Goal: Task Accomplishment & Management: Complete application form

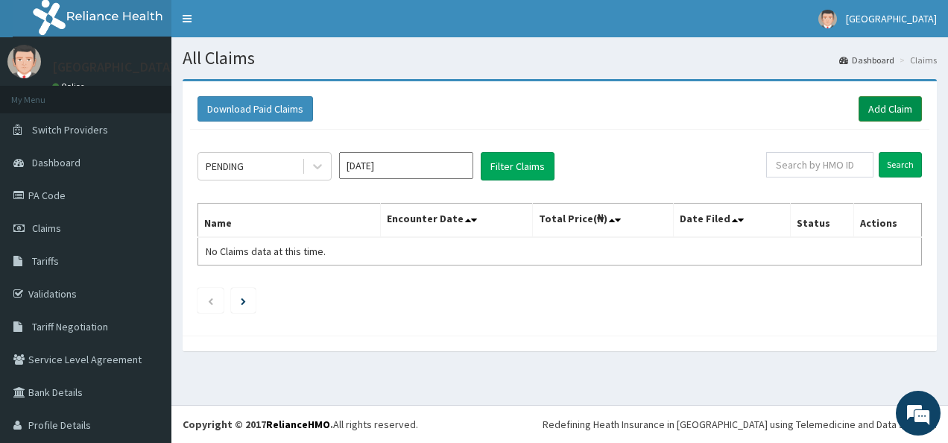
click at [879, 109] on link "Add Claim" at bounding box center [889, 108] width 63 height 25
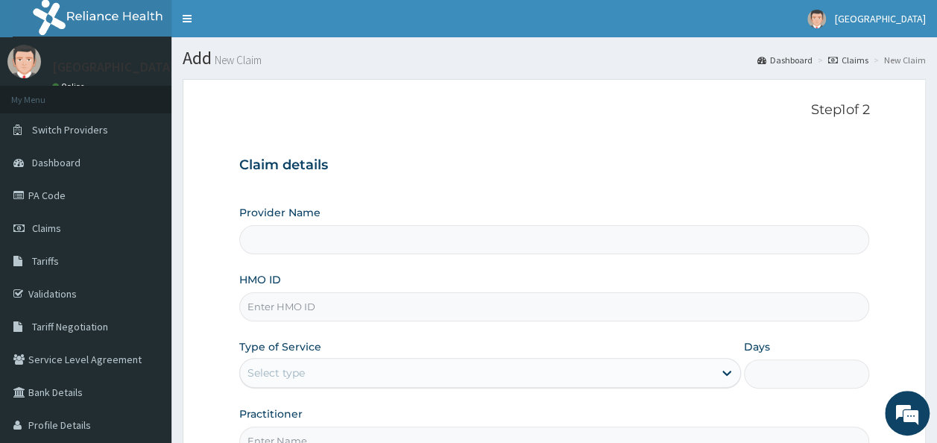
type input "[GEOGRAPHIC_DATA]"
click at [302, 303] on input "HMO ID" at bounding box center [554, 306] width 630 height 29
type input "EIA/10167/B"
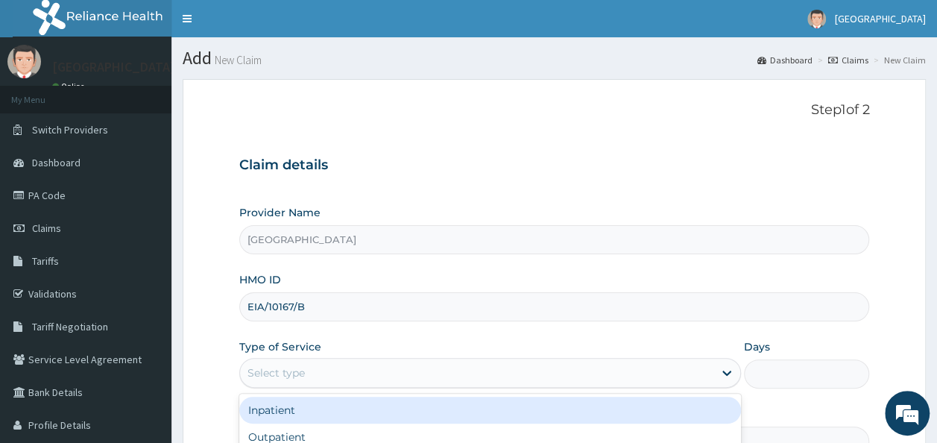
click at [287, 363] on div "Select type" at bounding box center [476, 373] width 473 height 24
click at [283, 407] on div "Inpatient" at bounding box center [489, 409] width 501 height 27
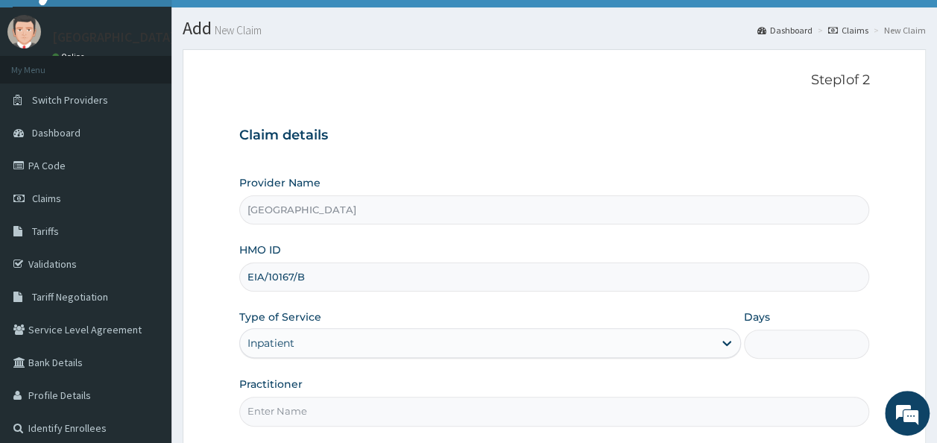
scroll to position [159, 0]
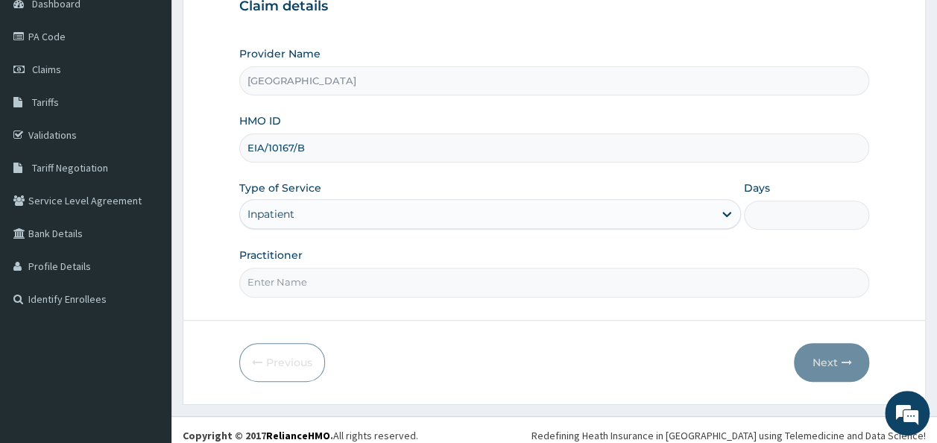
click at [775, 217] on input "Days" at bounding box center [806, 214] width 125 height 29
type input "1"
click at [310, 279] on input "Practitioner" at bounding box center [554, 281] width 630 height 29
type input "DR NDUPU CHARLES"
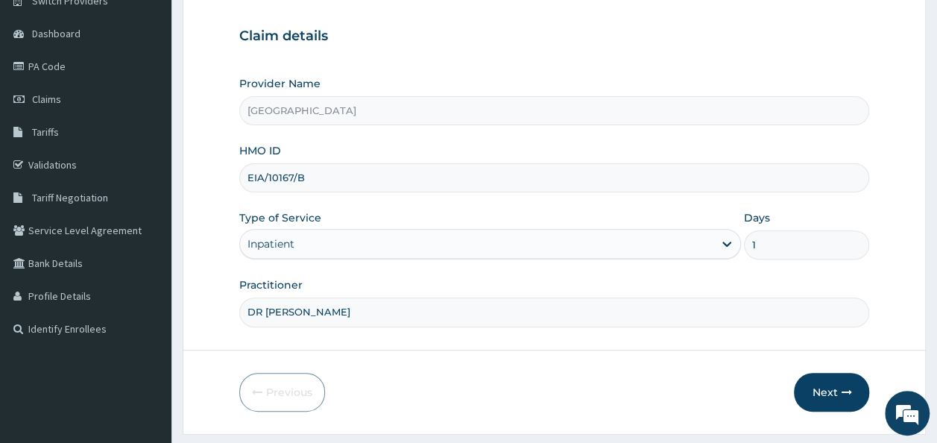
scroll to position [167, 0]
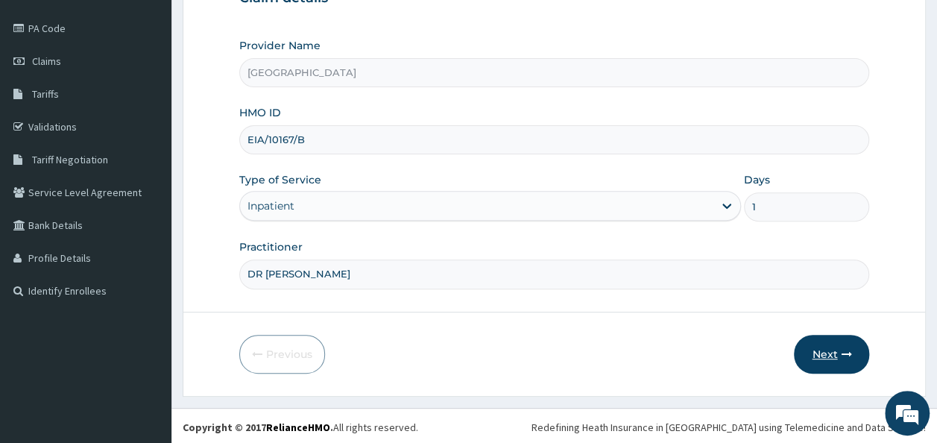
click at [834, 344] on button "Next" at bounding box center [830, 354] width 75 height 39
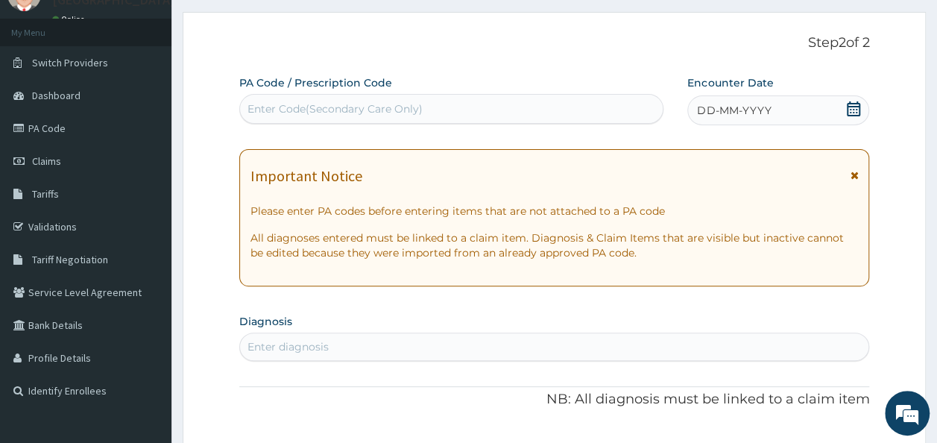
scroll to position [7, 0]
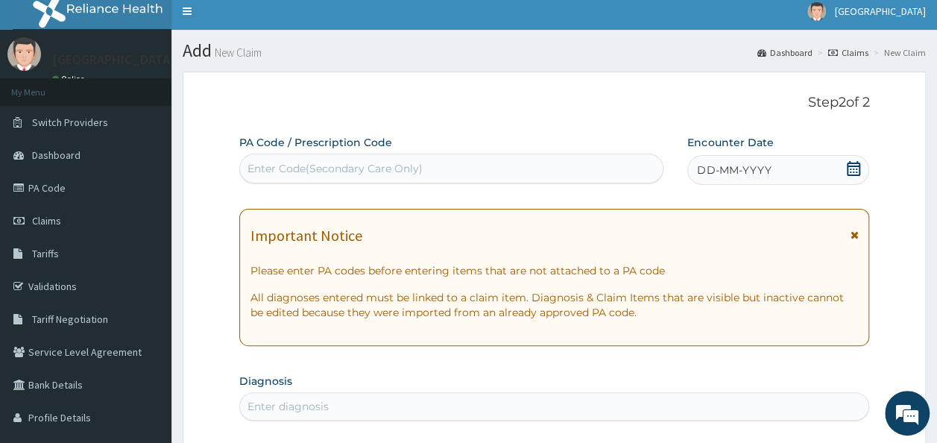
click at [278, 162] on div "Enter Code(Secondary Care Only)" at bounding box center [334, 168] width 175 height 15
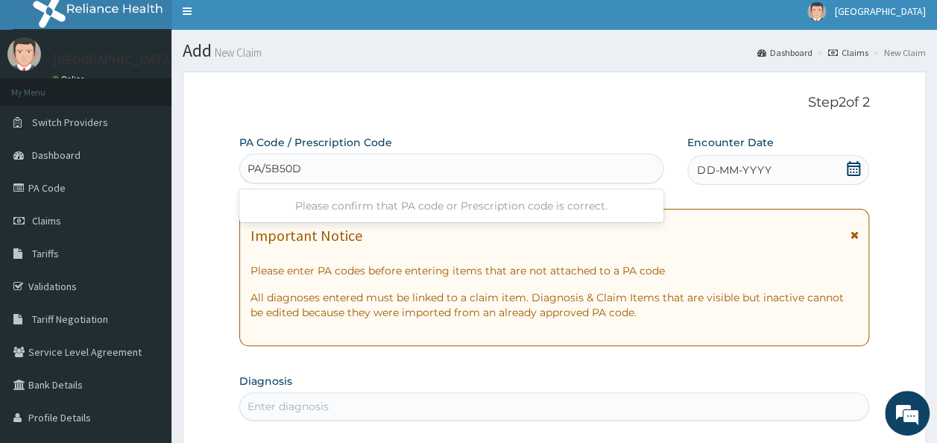
type input "PA/5B50D8"
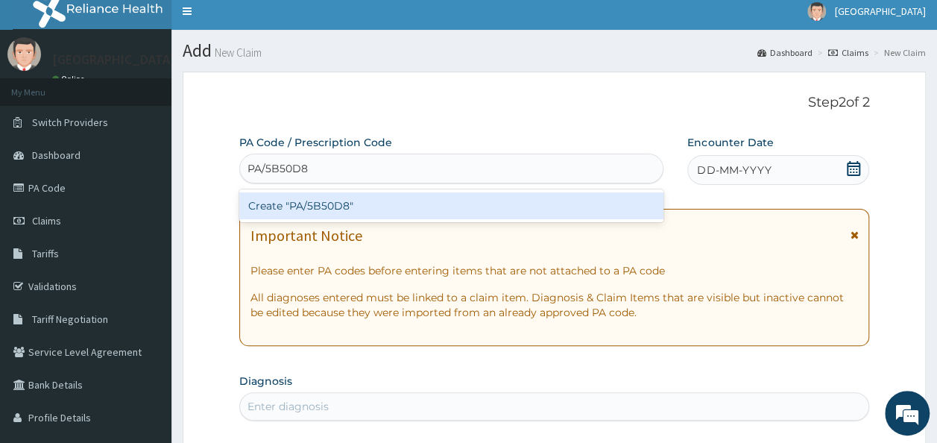
click at [294, 200] on div "Create "PA/5B50D8"" at bounding box center [451, 205] width 425 height 27
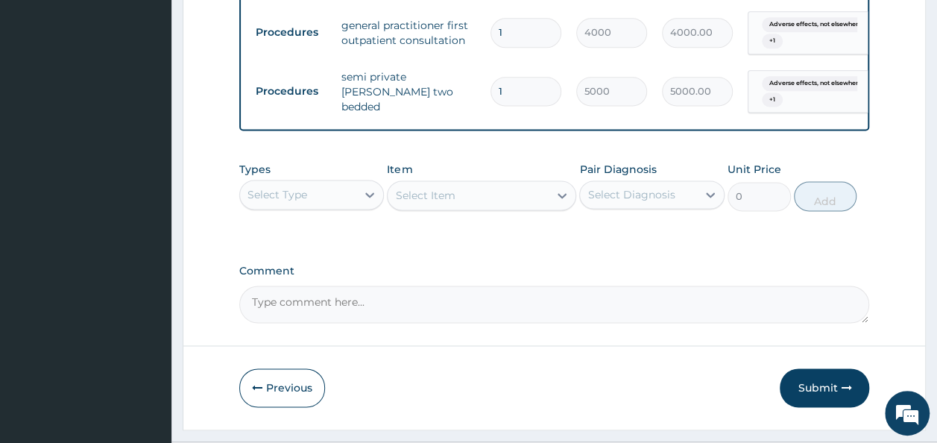
scroll to position [976, 0]
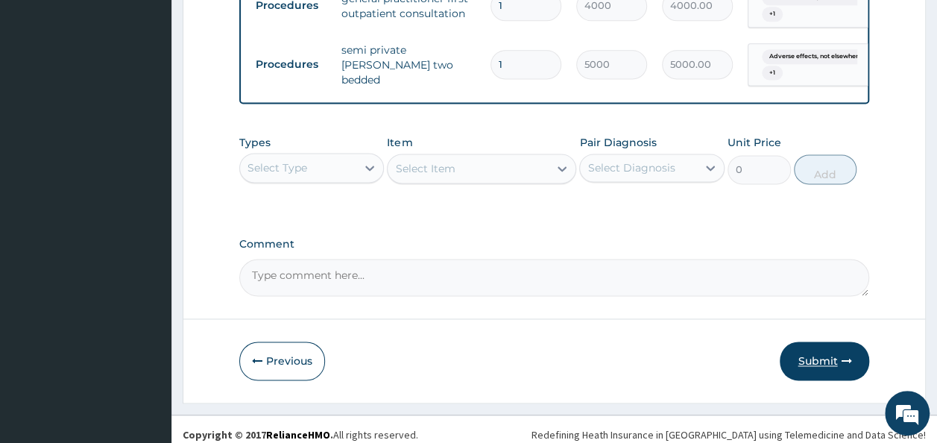
click at [826, 346] on button "Submit" at bounding box center [823, 360] width 89 height 39
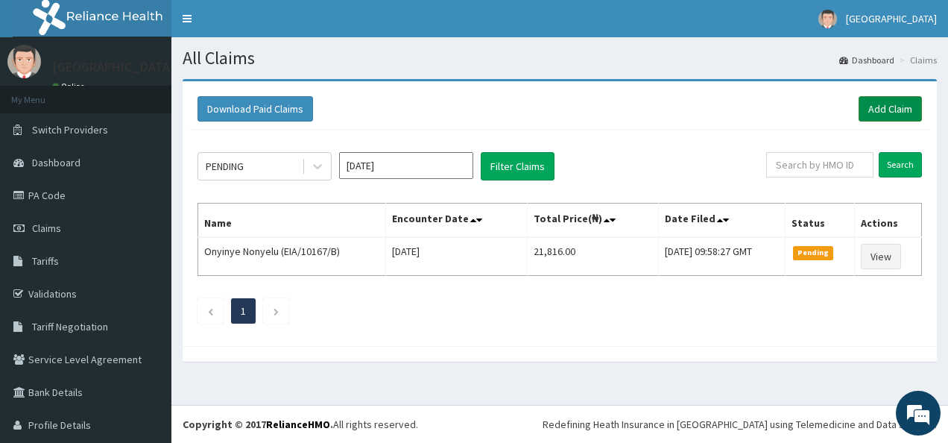
click at [878, 101] on link "Add Claim" at bounding box center [889, 108] width 63 height 25
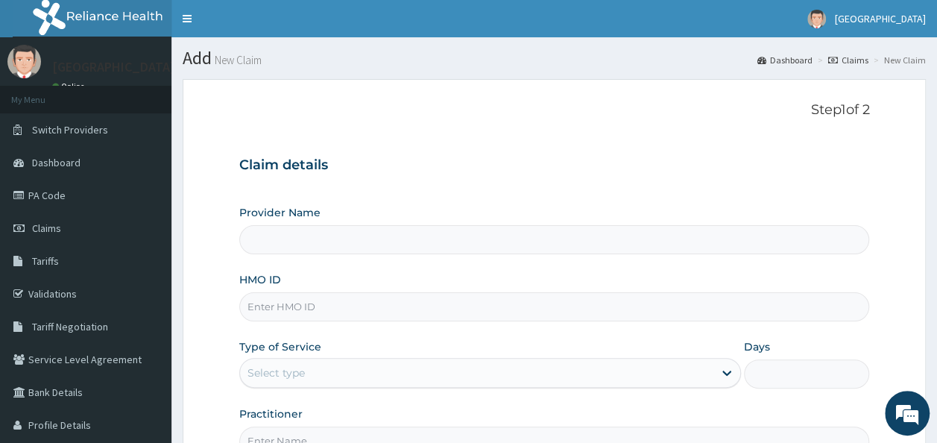
type input "[GEOGRAPHIC_DATA]"
click at [270, 301] on input "HMO ID" at bounding box center [554, 306] width 630 height 29
type input "AGO/10228/A"
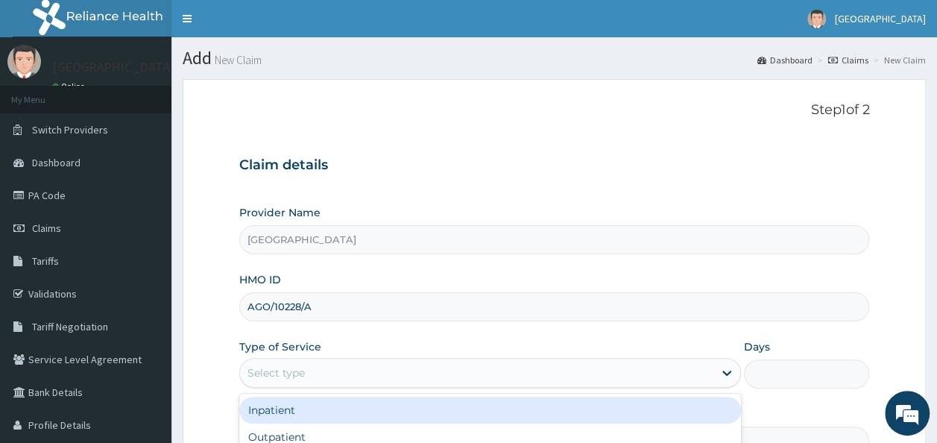
click at [320, 374] on div "Select type" at bounding box center [476, 373] width 473 height 24
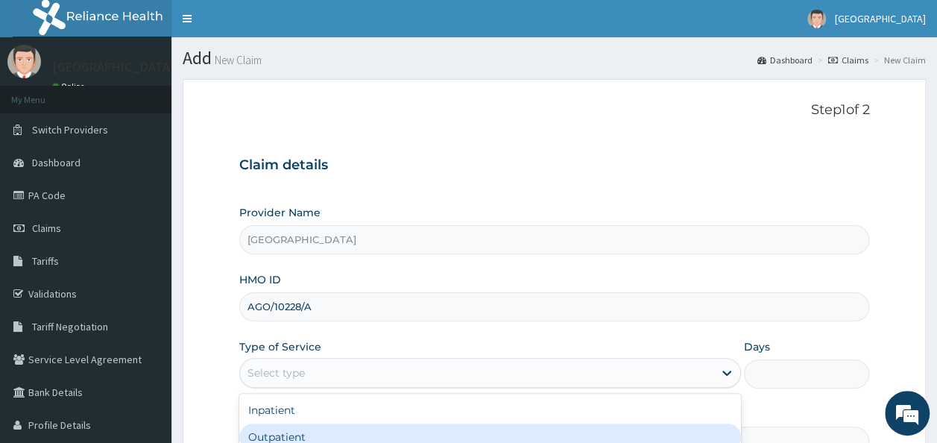
click at [303, 438] on div "Outpatient" at bounding box center [489, 436] width 501 height 27
type input "1"
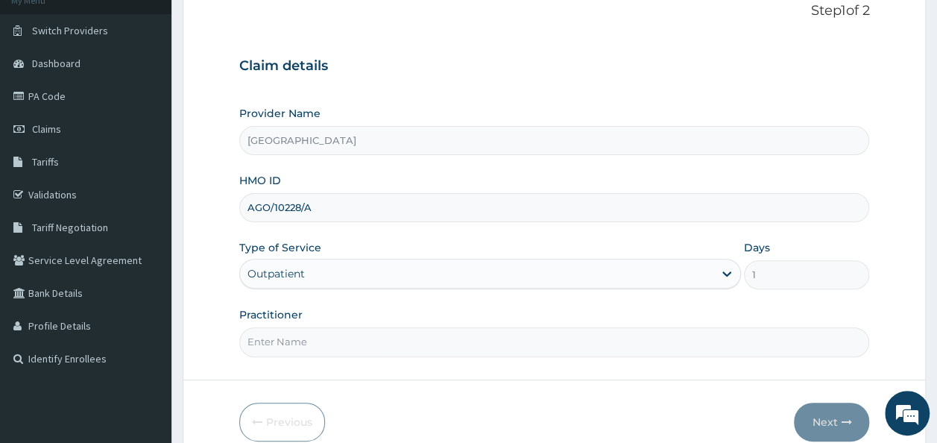
scroll to position [167, 0]
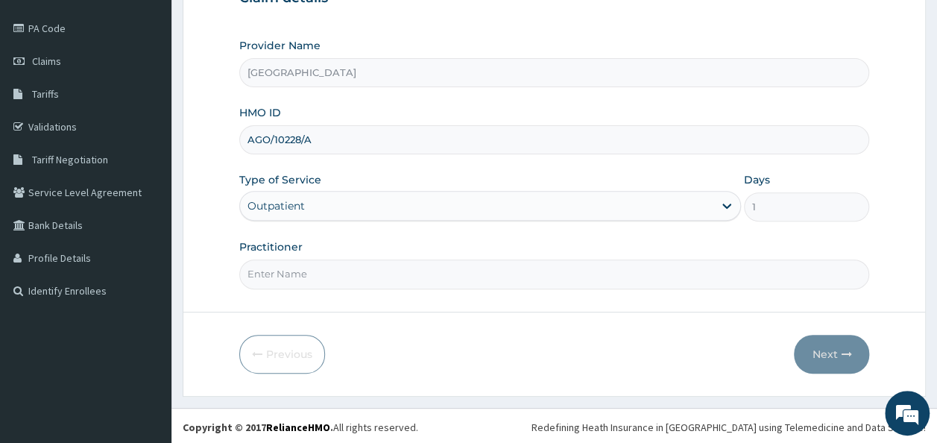
click at [283, 280] on input "Practitioner" at bounding box center [554, 273] width 630 height 29
type input "DR NDUPU CHARLES"
click at [830, 350] on button "Next" at bounding box center [830, 354] width 75 height 39
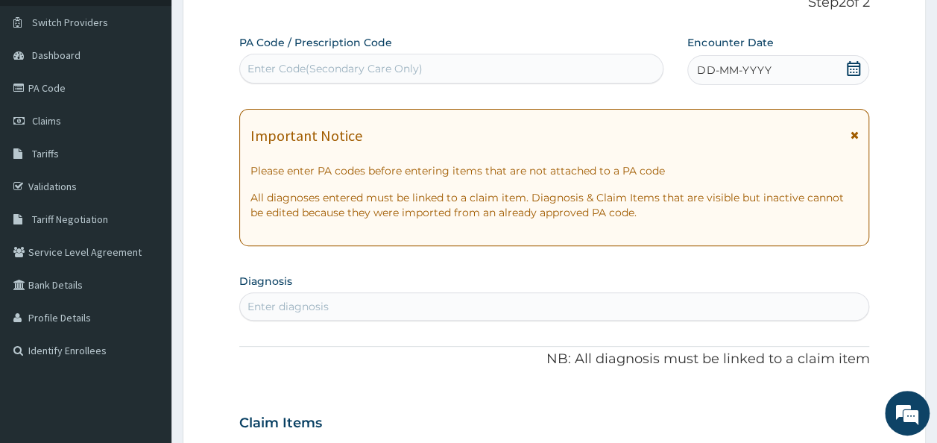
scroll to position [77, 0]
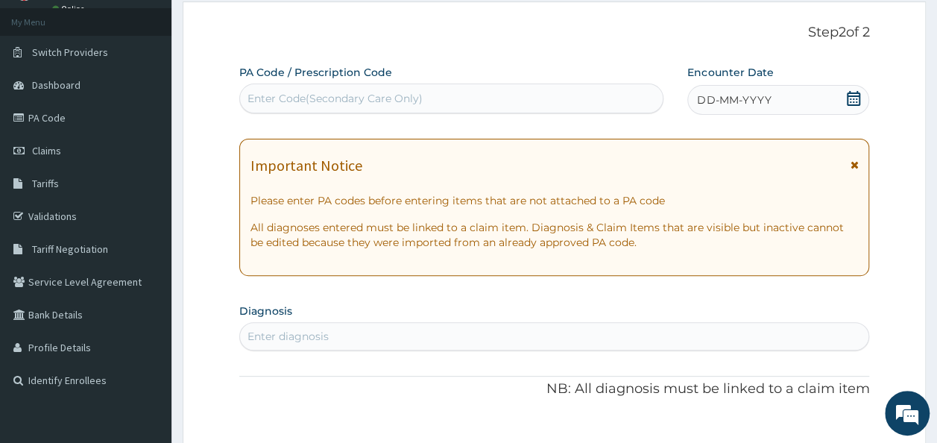
click at [305, 95] on div "Enter Code(Secondary Care Only)" at bounding box center [334, 98] width 175 height 15
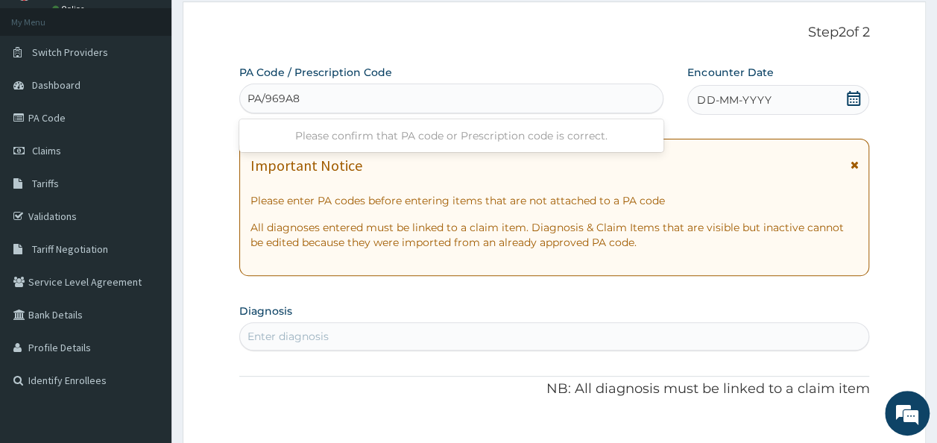
type input "PA/969A89"
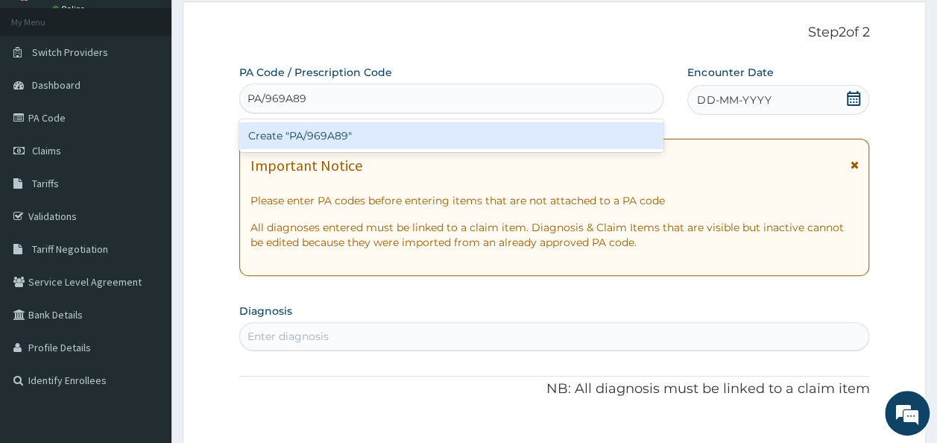
click at [313, 133] on div "Create "PA/969A89"" at bounding box center [451, 135] width 425 height 27
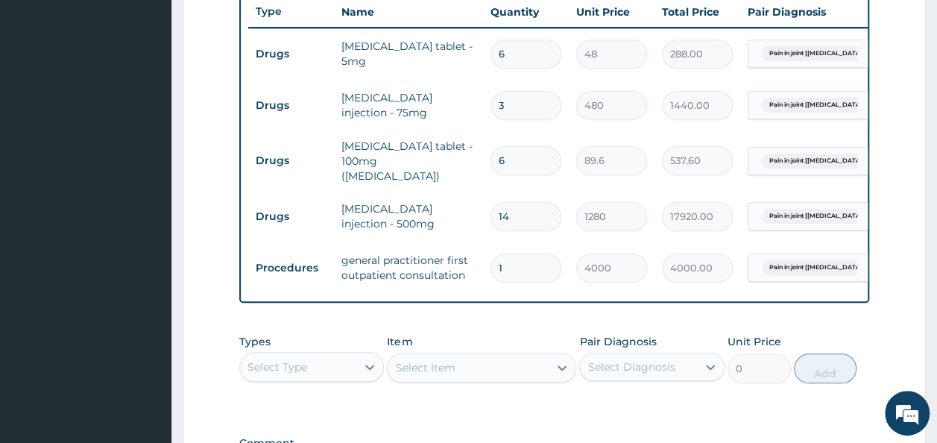
scroll to position [596, 0]
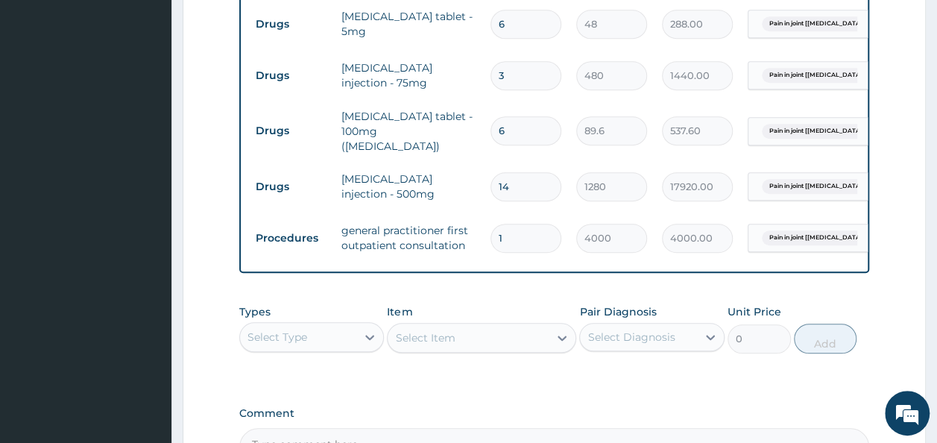
click at [522, 297] on div "PA Code / Prescription Code PA/969A89 Encounter Date 14-10-2025 Important Notic…" at bounding box center [554, 5] width 630 height 919
click at [516, 180] on input "14" at bounding box center [525, 186] width 71 height 29
type input "1"
type input "1280.00"
type input "0.00"
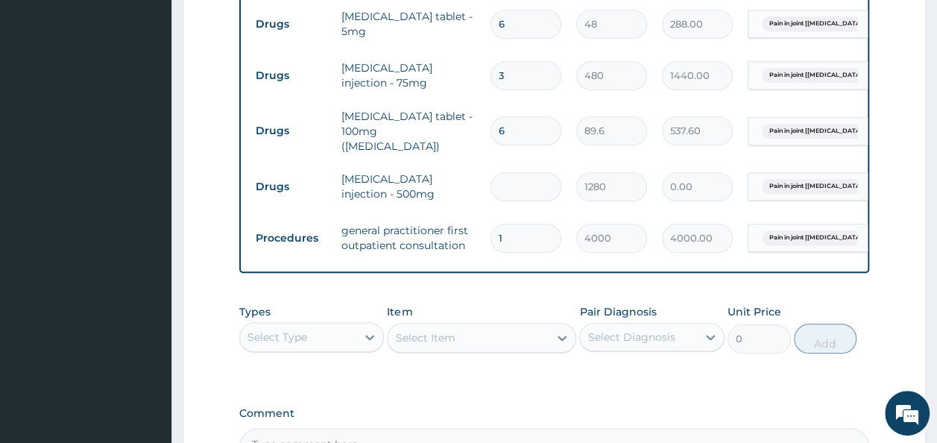
type input "7"
type input "8960.00"
type input "0.00"
type input "1"
type input "1280.00"
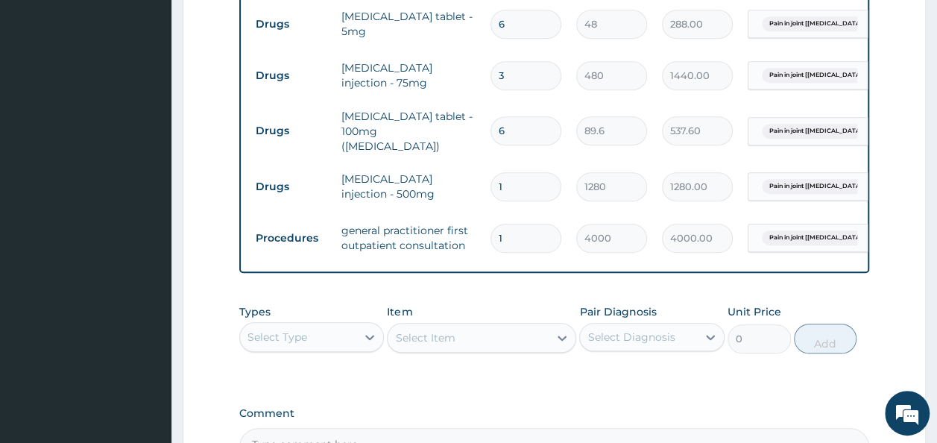
type input "1"
click at [381, 177] on td "amoxicillin injection - 500mg" at bounding box center [408, 186] width 149 height 45
click at [523, 179] on input "1" at bounding box center [525, 186] width 71 height 29
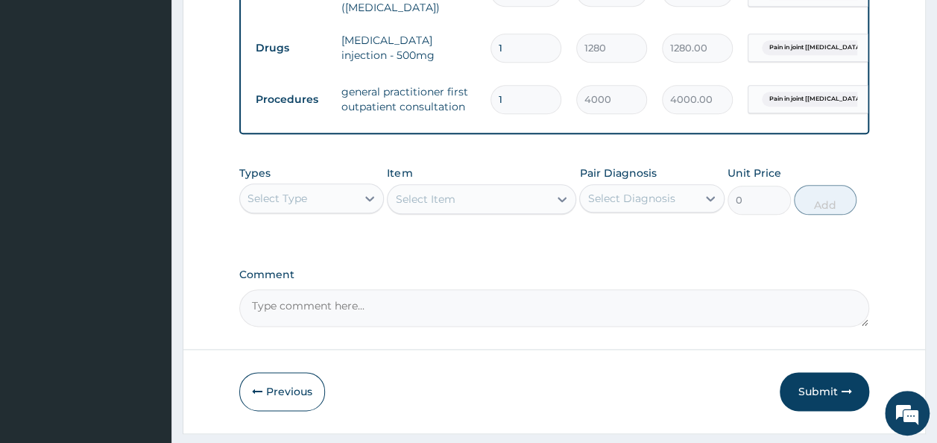
scroll to position [776, 0]
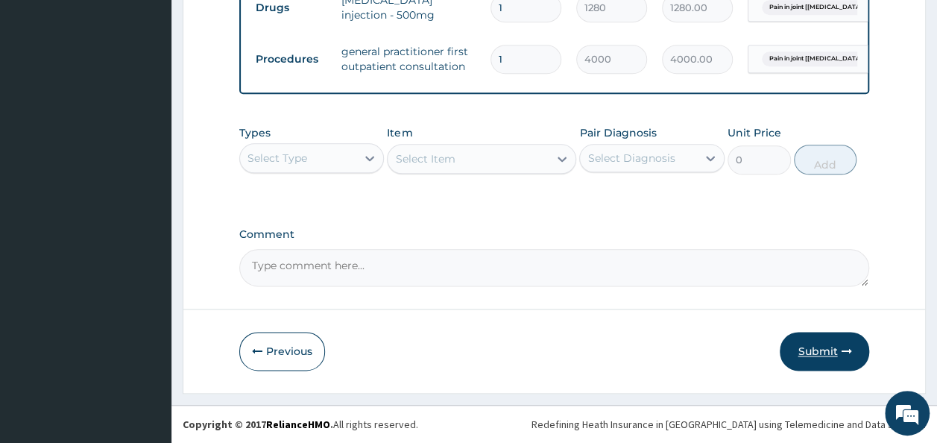
click at [833, 346] on button "Submit" at bounding box center [823, 351] width 89 height 39
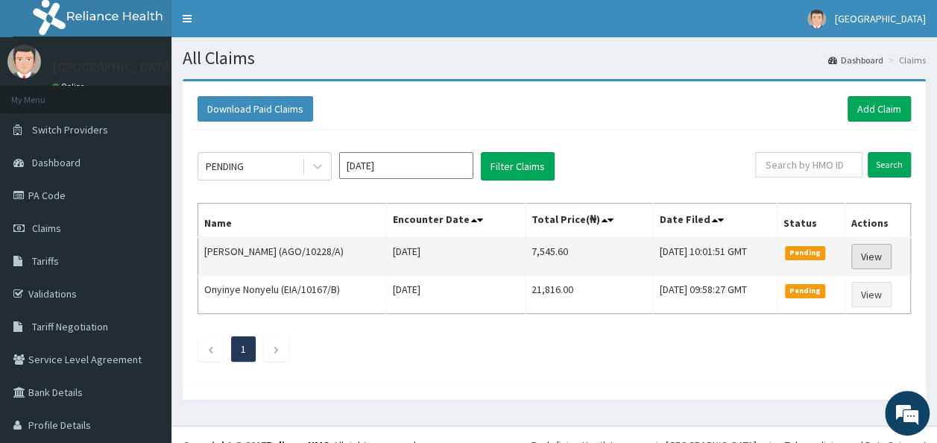
click at [864, 258] on link "View" at bounding box center [871, 256] width 40 height 25
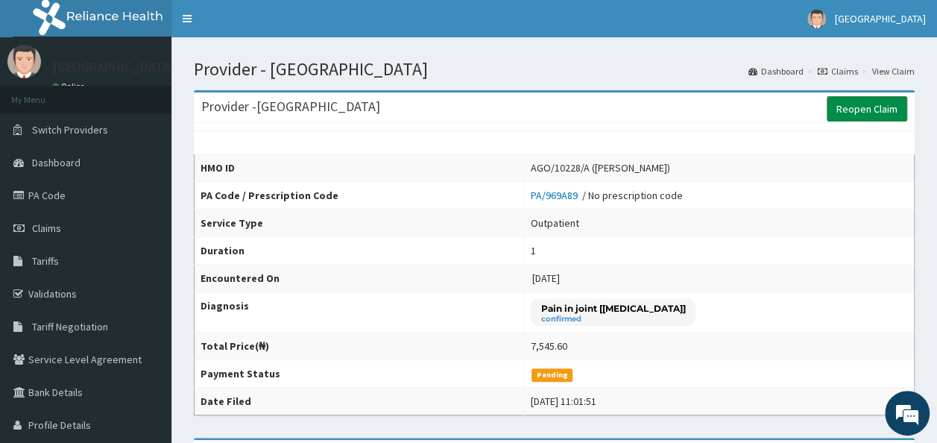
click at [858, 104] on link "Reopen Claim" at bounding box center [866, 108] width 80 height 25
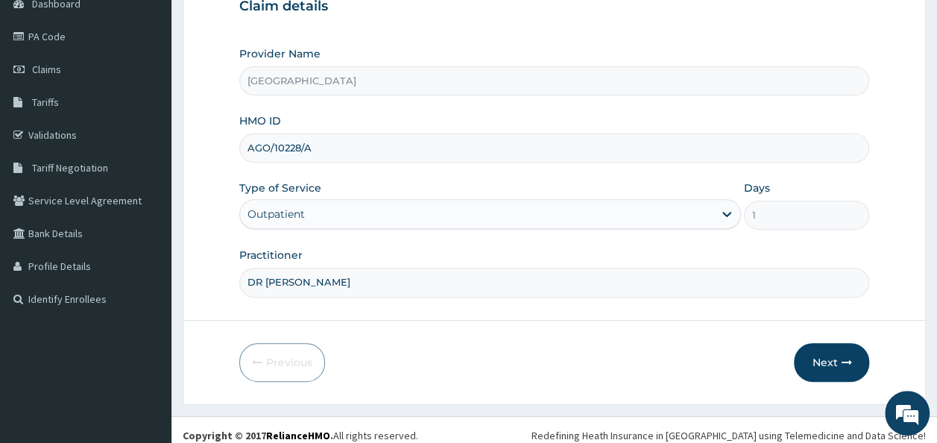
scroll to position [167, 0]
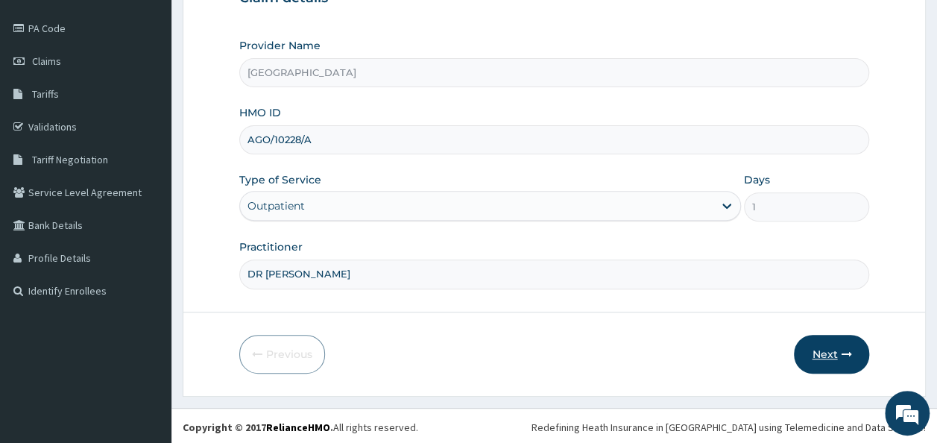
click at [824, 347] on button "Next" at bounding box center [830, 354] width 75 height 39
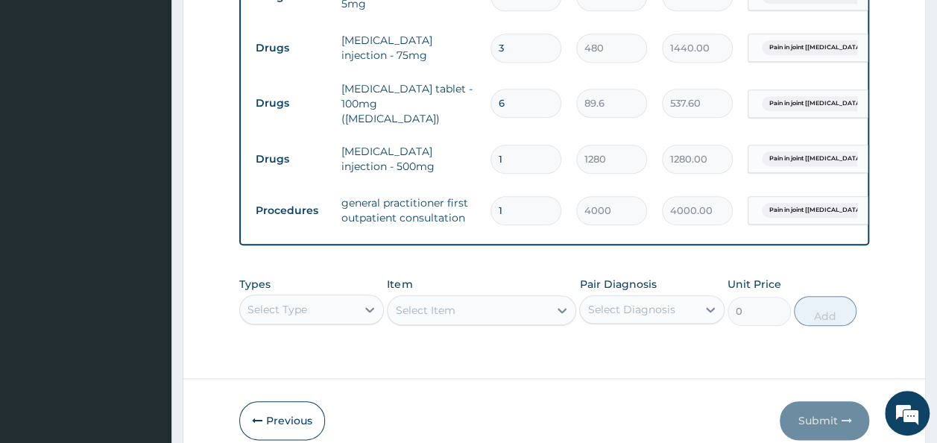
scroll to position [633, 0]
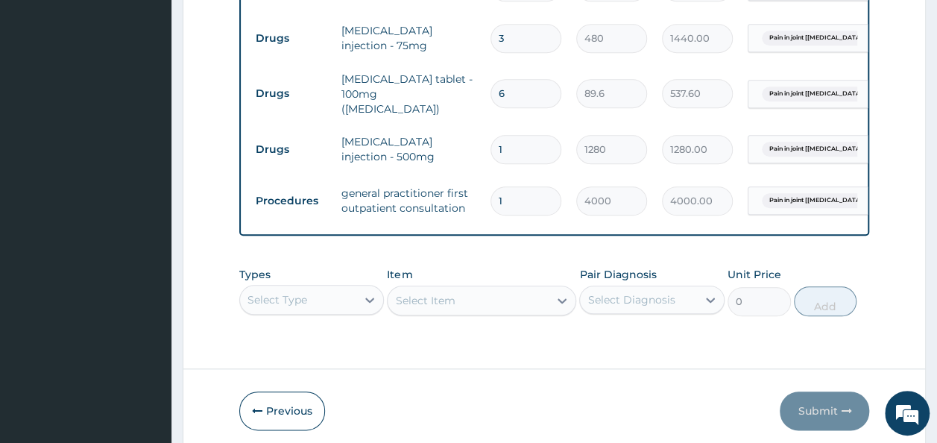
click at [507, 136] on input "1" at bounding box center [525, 149] width 71 height 29
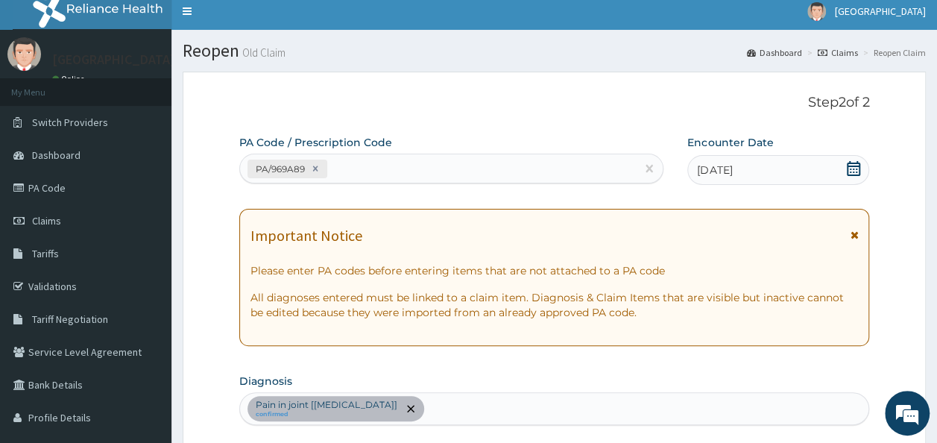
scroll to position [0, 0]
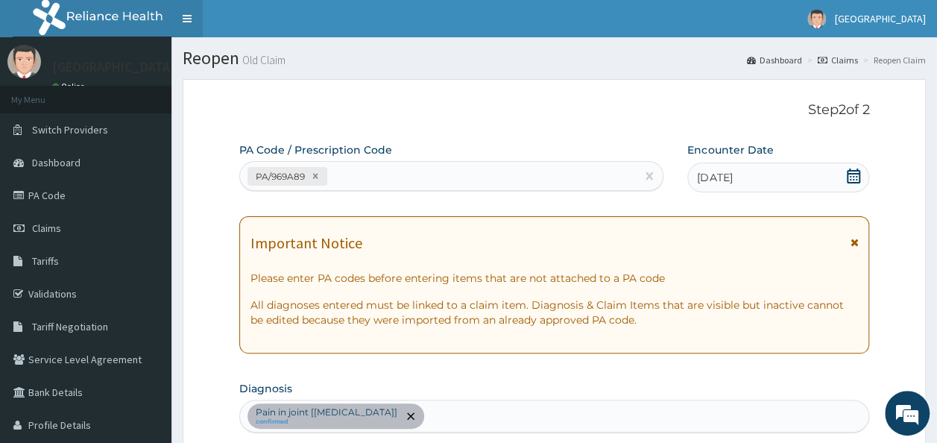
click at [189, 13] on link "Toggle navigation" at bounding box center [186, 18] width 31 height 37
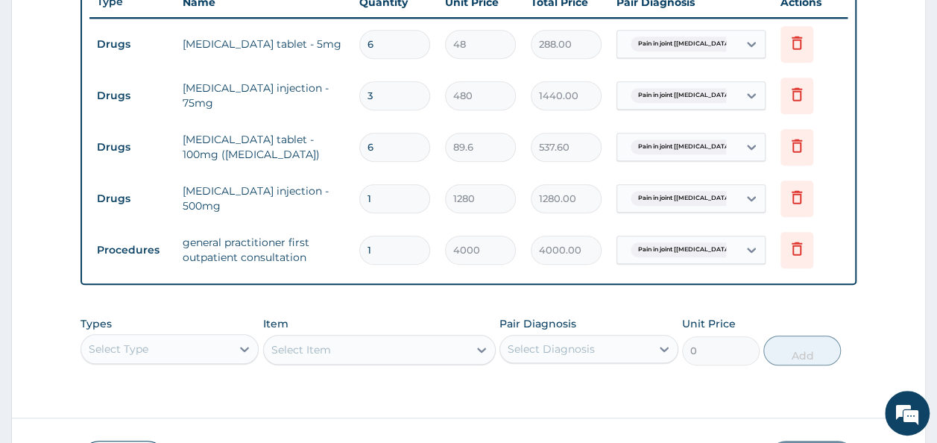
scroll to position [586, 0]
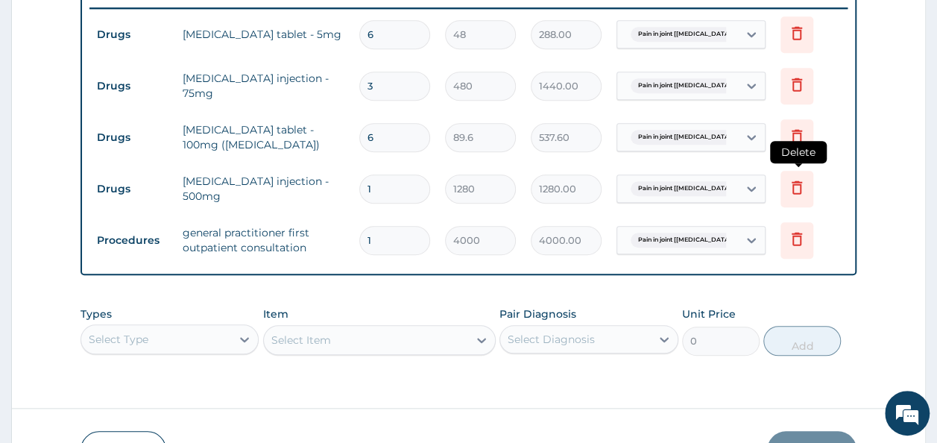
click at [796, 188] on icon at bounding box center [797, 187] width 18 height 18
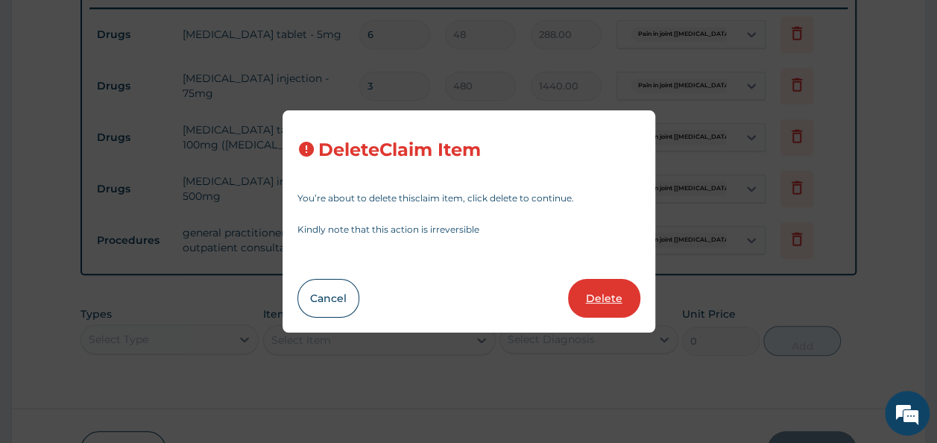
click at [614, 300] on button "Delete" at bounding box center [604, 298] width 72 height 39
type input "4000"
type input "4000.00"
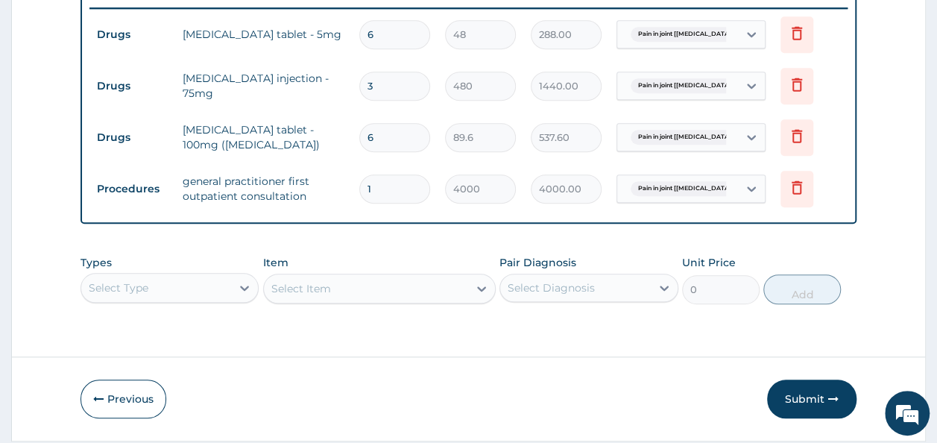
scroll to position [42, 0]
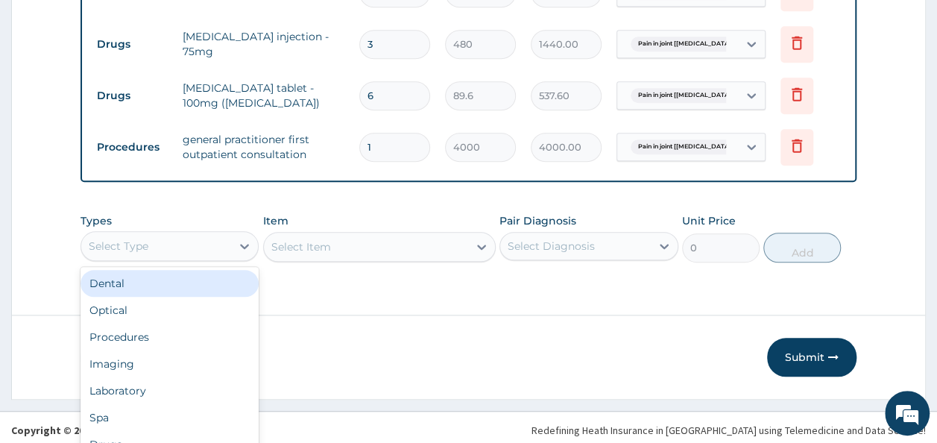
click at [159, 261] on div "option Dental focused, 1 of 10. 10 results available. Use Up and Down to choose…" at bounding box center [169, 246] width 178 height 30
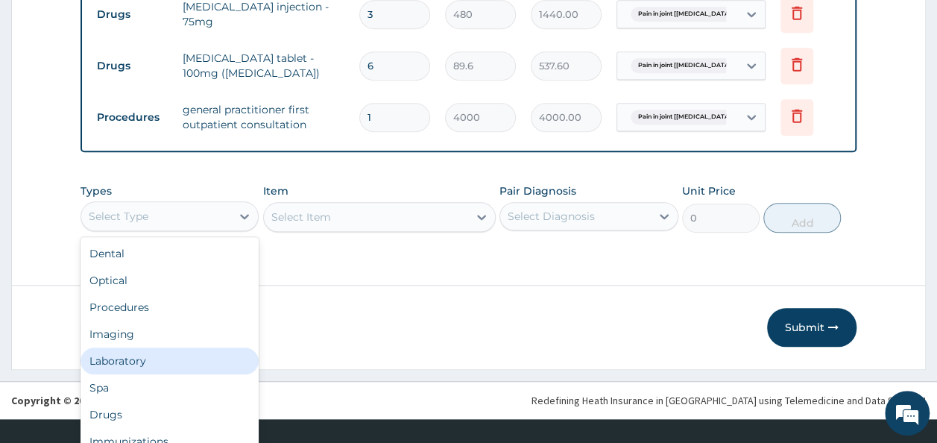
scroll to position [632, 0]
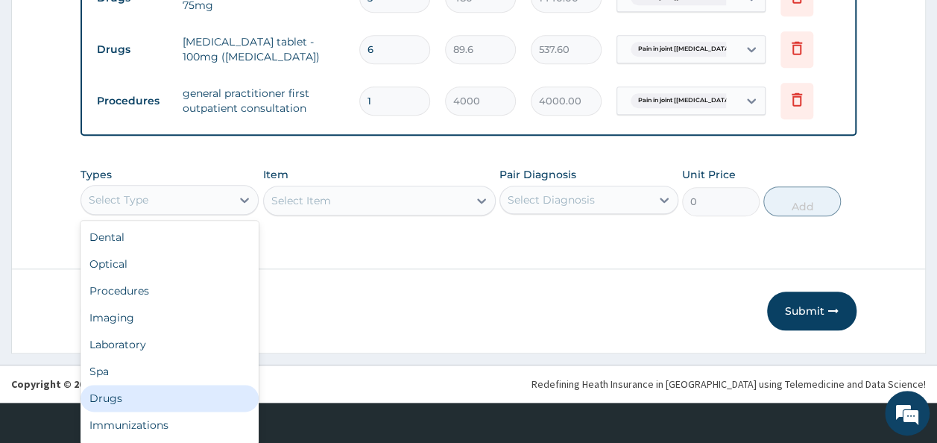
click at [118, 392] on div "Drugs" at bounding box center [169, 397] width 178 height 27
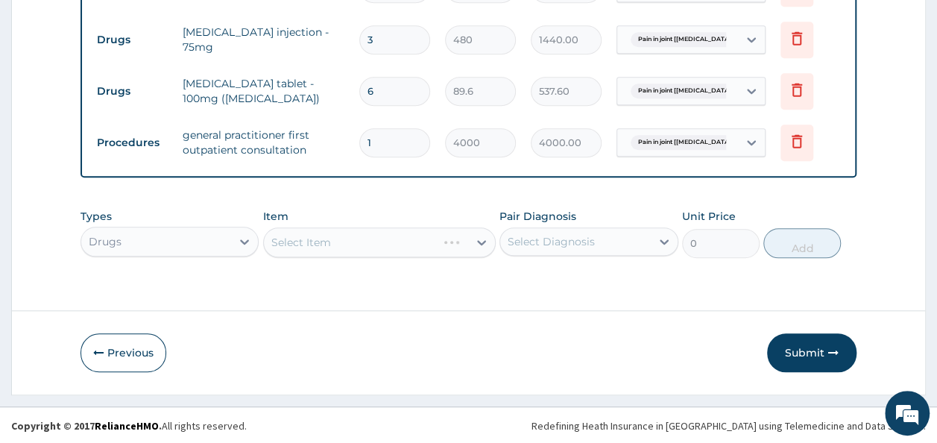
scroll to position [0, 0]
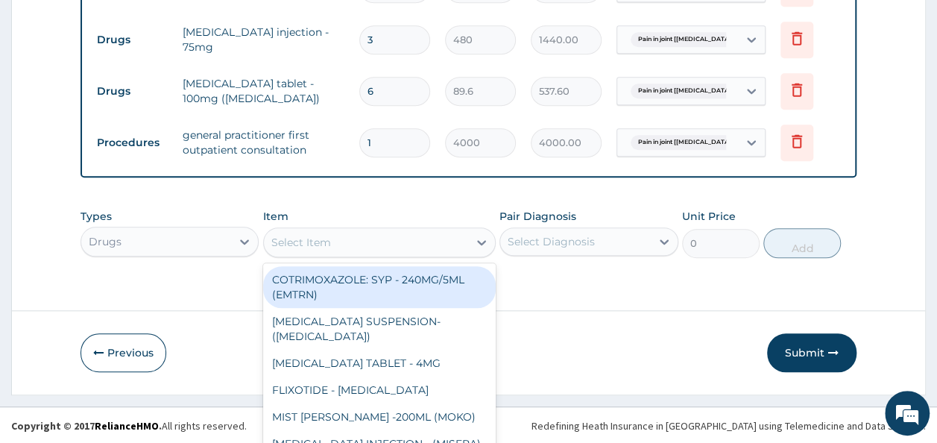
click at [350, 238] on div "option COTRIMOXAZOLE: SYP - 240MG/5ML (EMTRN) focused, 1 of 869. 869 results av…" at bounding box center [379, 242] width 232 height 30
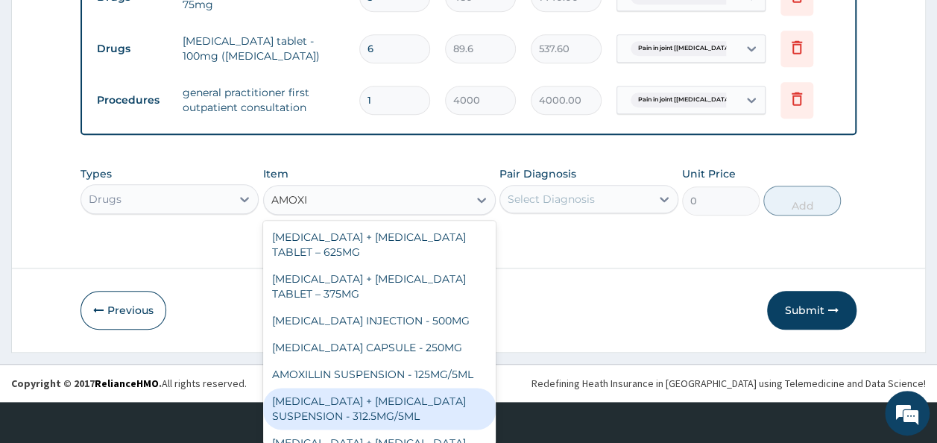
type input "AMOXI"
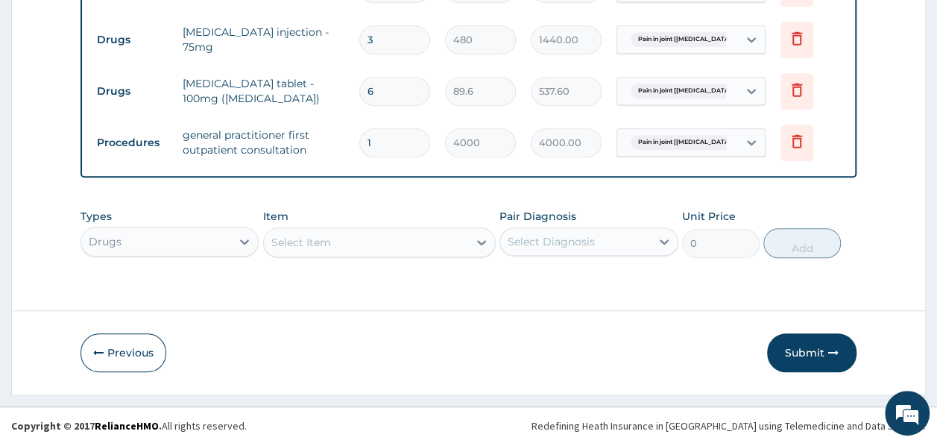
scroll to position [0, 0]
click at [490, 437] on footer "Redefining Heath Insurance in Africa using Telemedicine and Data Science! Copyr…" at bounding box center [468, 425] width 937 height 38
click at [331, 247] on div "Select Item" at bounding box center [379, 242] width 232 height 30
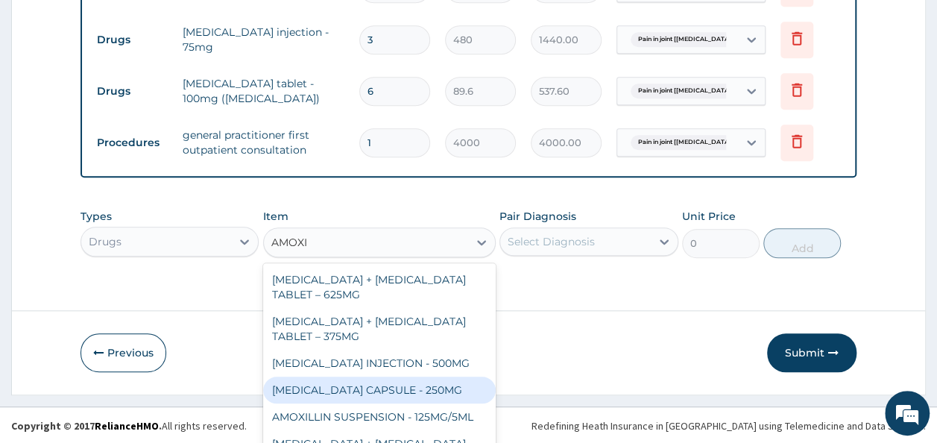
type input "AMOXI"
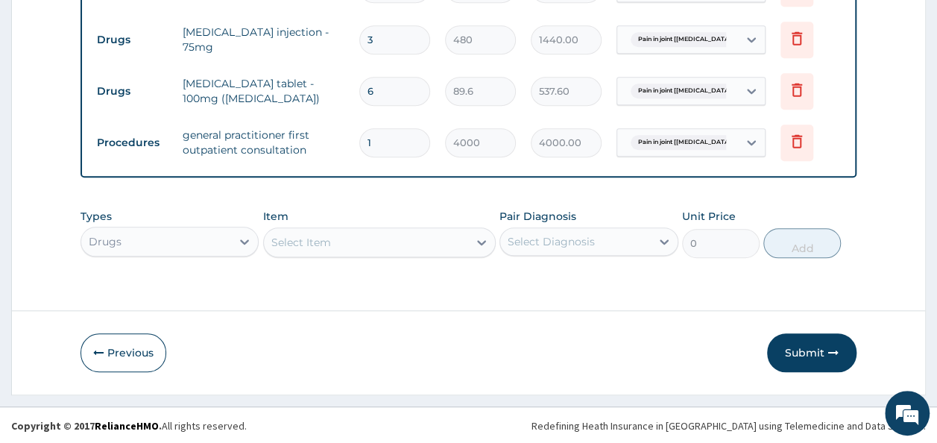
click at [490, 429] on footer "Redefining Heath Insurance in Africa using Telemedicine and Data Science! Copyr…" at bounding box center [468, 425] width 937 height 38
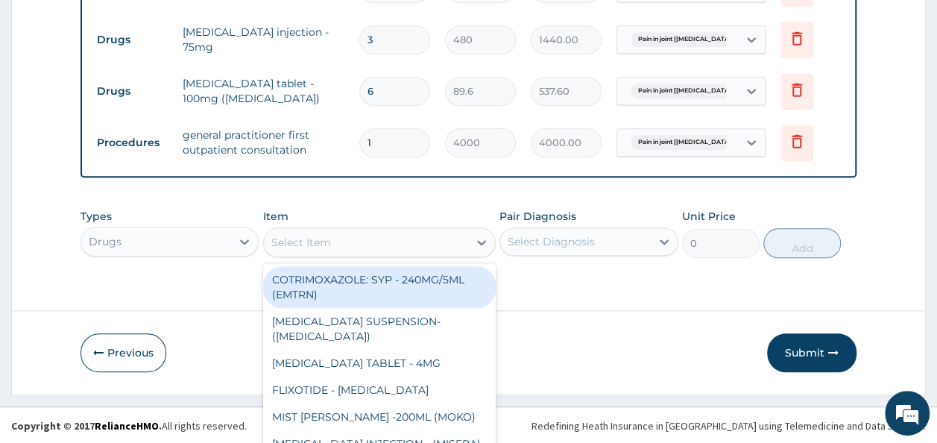
click at [322, 238] on div "option COTRIMOXAZOLE: SYP - 240MG/5ML (EMTRN) focused, 1 of 869. 869 results av…" at bounding box center [379, 242] width 232 height 30
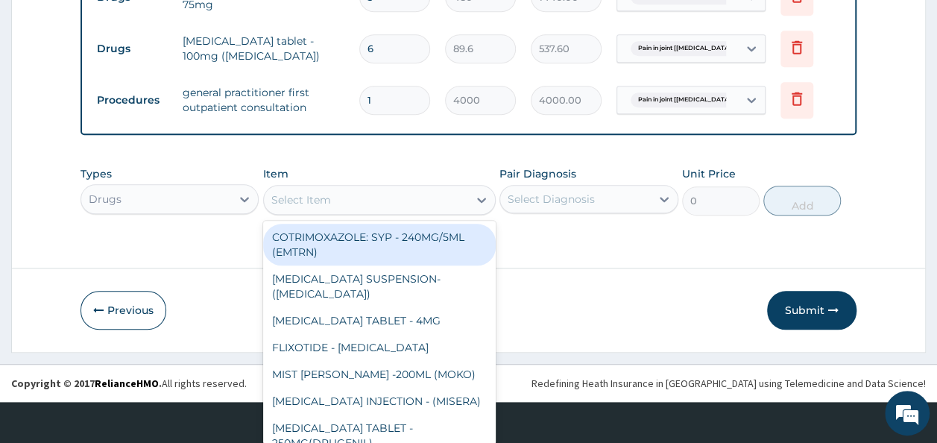
scroll to position [43, 0]
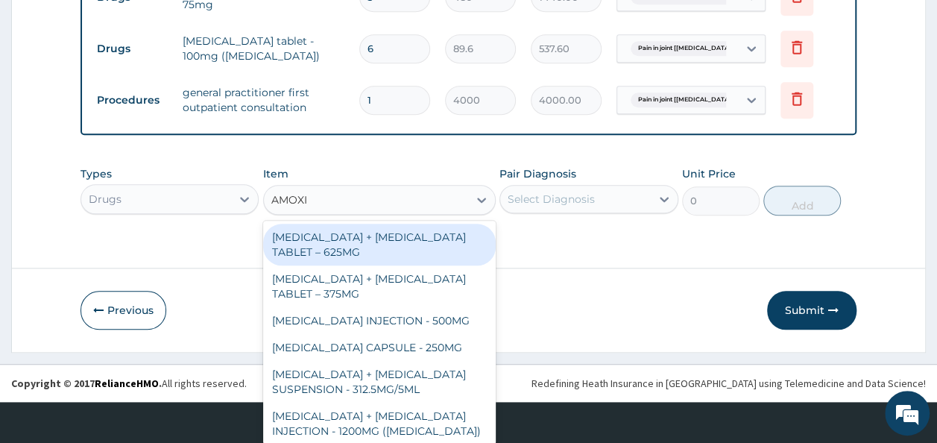
type input "AMOXIC"
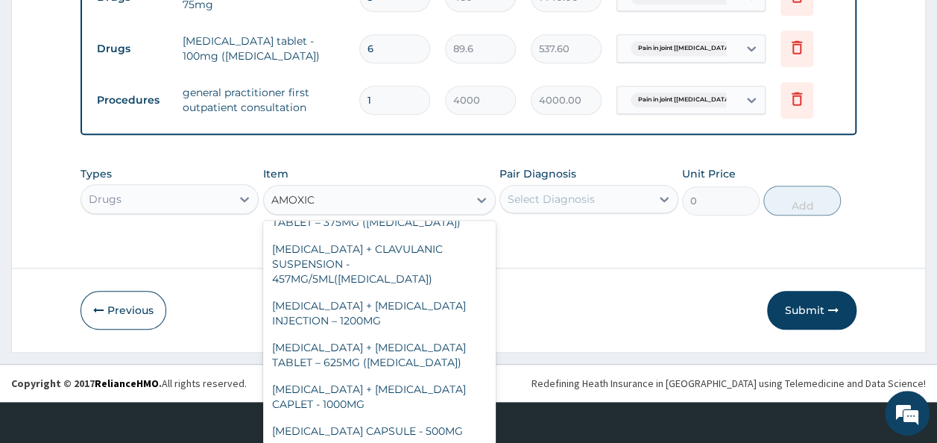
scroll to position [337, 0]
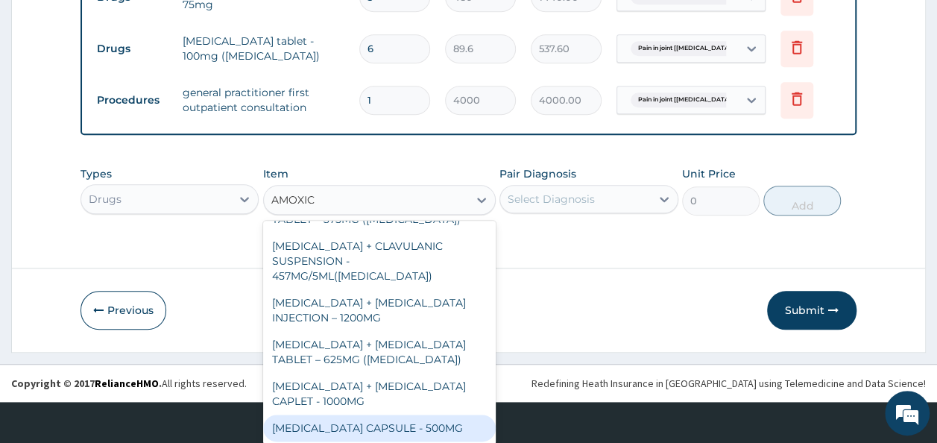
click at [349, 426] on div "AMOXICILLIN CAPSULE - 500MG" at bounding box center [379, 427] width 232 height 27
type input "128"
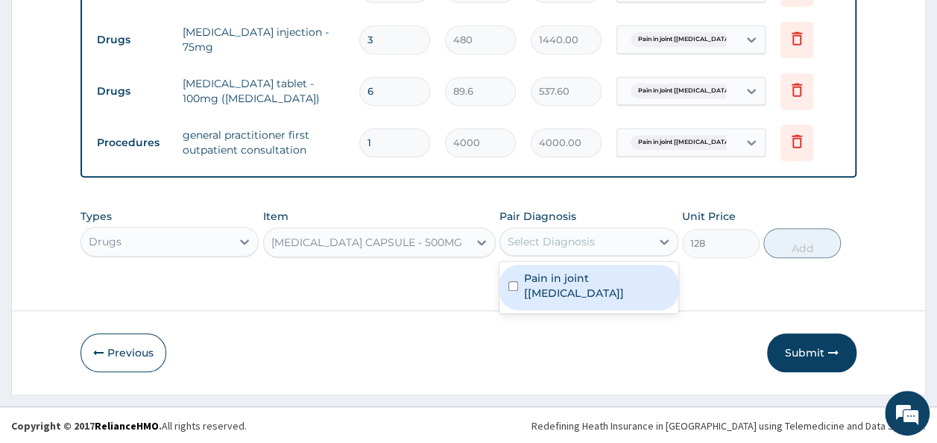
click at [575, 240] on div "Select Diagnosis" at bounding box center [550, 241] width 87 height 15
click at [512, 282] on input "checkbox" at bounding box center [513, 286] width 10 height 10
checkbox input "true"
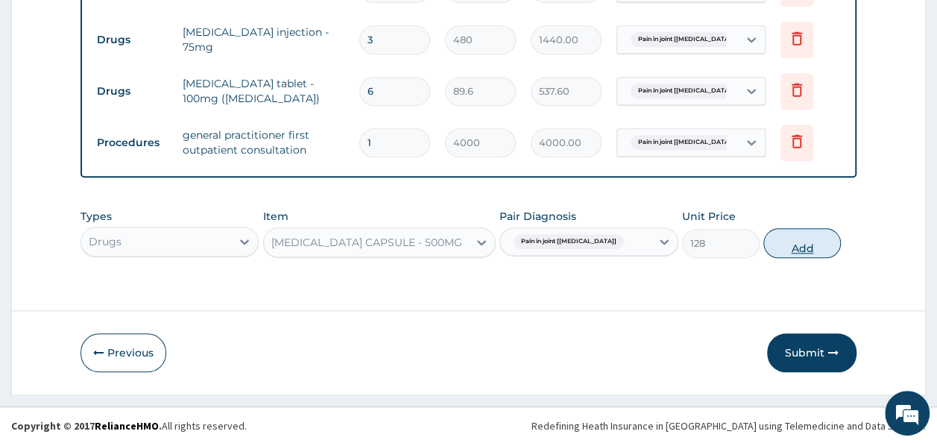
click at [793, 238] on button "Add" at bounding box center [801, 243] width 77 height 30
type input "0"
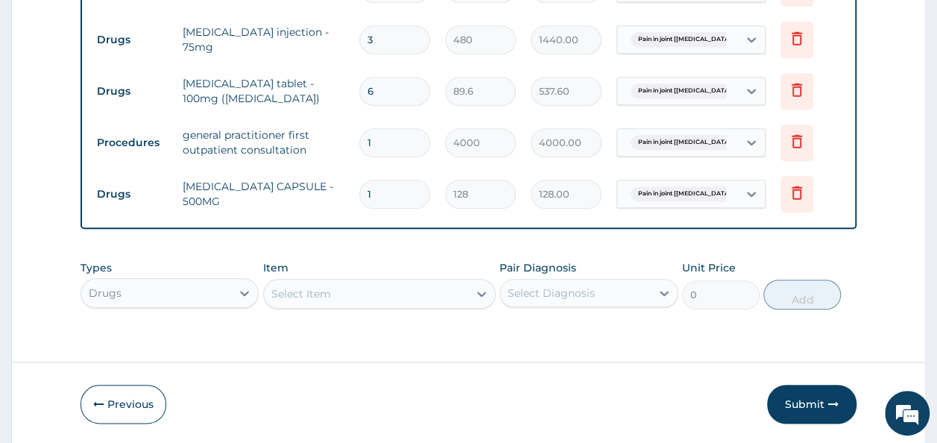
type input "14"
type input "1792.00"
type input "14"
click at [811, 399] on button "Submit" at bounding box center [811, 403] width 89 height 39
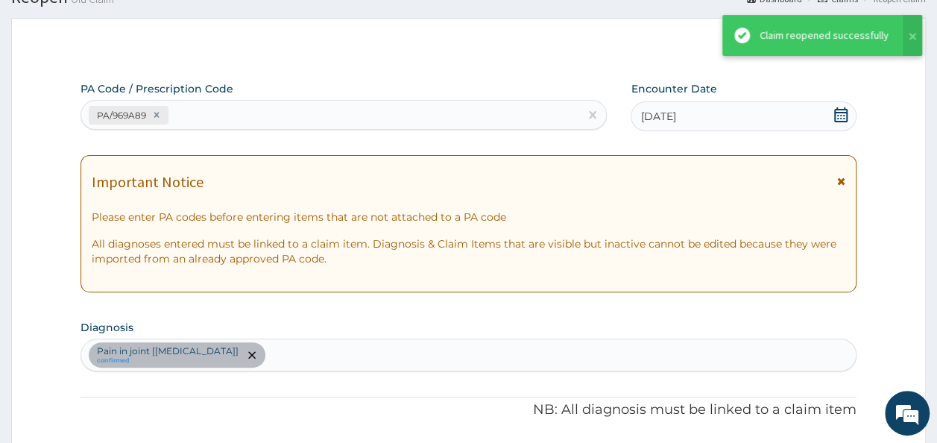
scroll to position [632, 0]
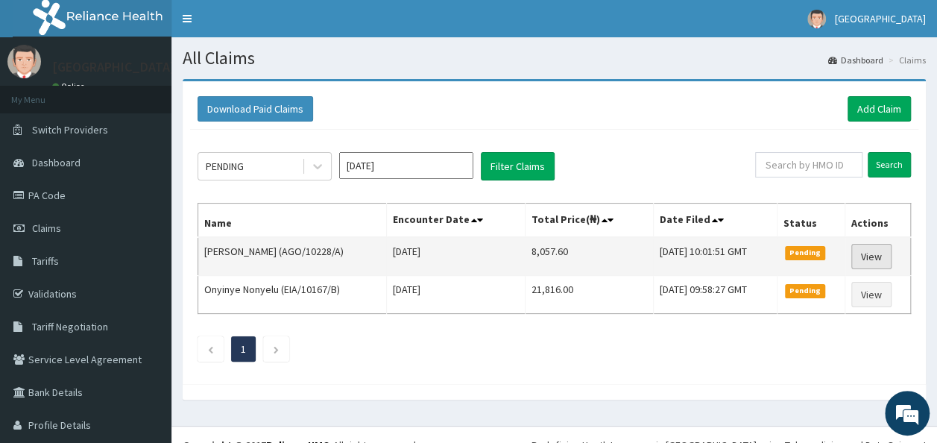
click at [858, 250] on link "View" at bounding box center [871, 256] width 40 height 25
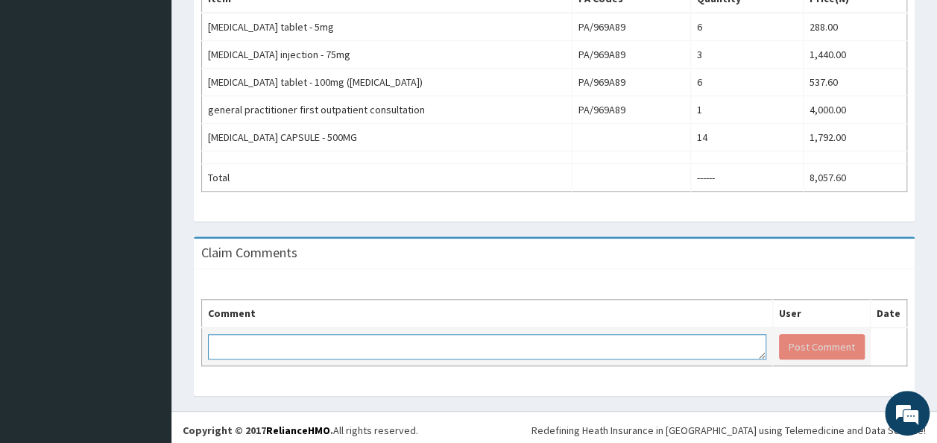
click at [279, 345] on textarea at bounding box center [487, 346] width 558 height 25
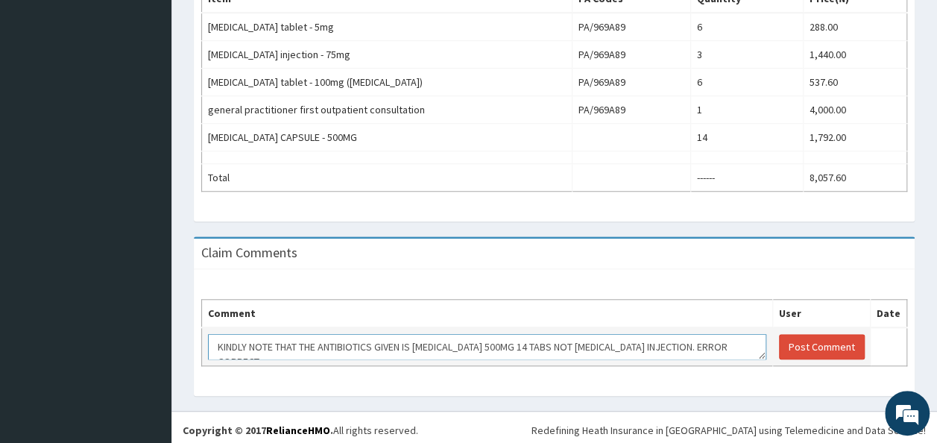
scroll to position [10, 0]
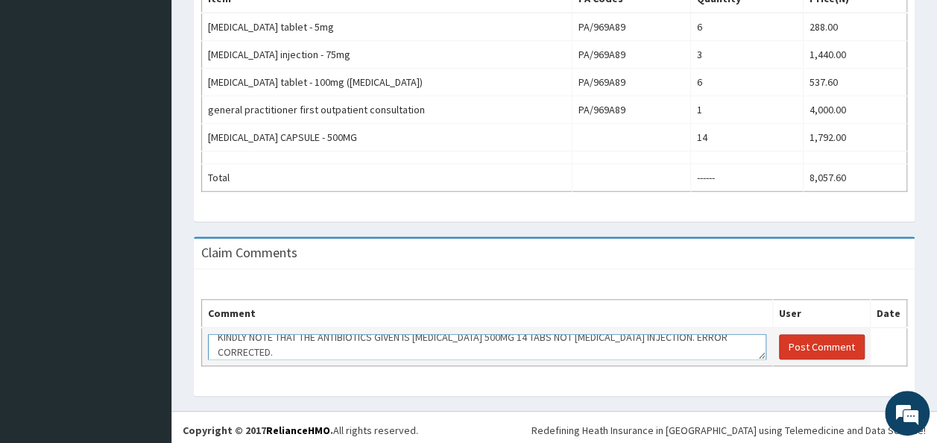
type textarea "KINDLY NOTE THAT THE ANTIBIOTICS GIVEN IS AMOXICILLIN 500MG 14 TABS NOT AMOXICI…"
click at [794, 341] on button "Post Comment" at bounding box center [822, 346] width 86 height 25
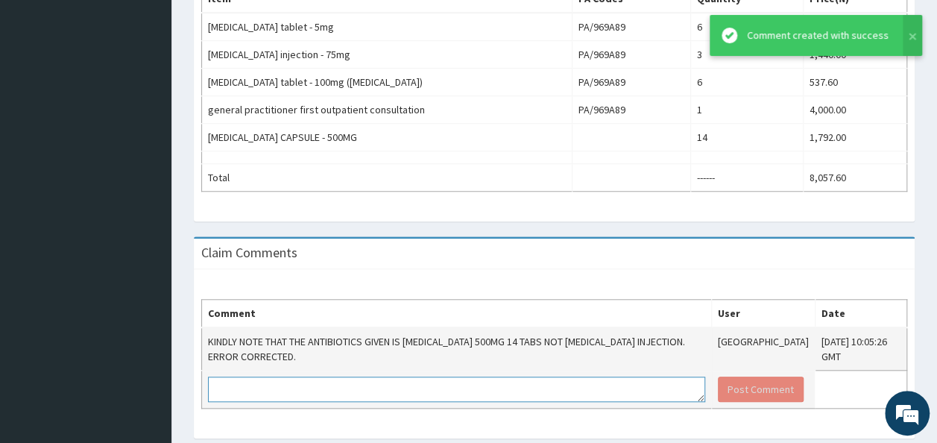
click at [252, 381] on textarea at bounding box center [456, 388] width 497 height 25
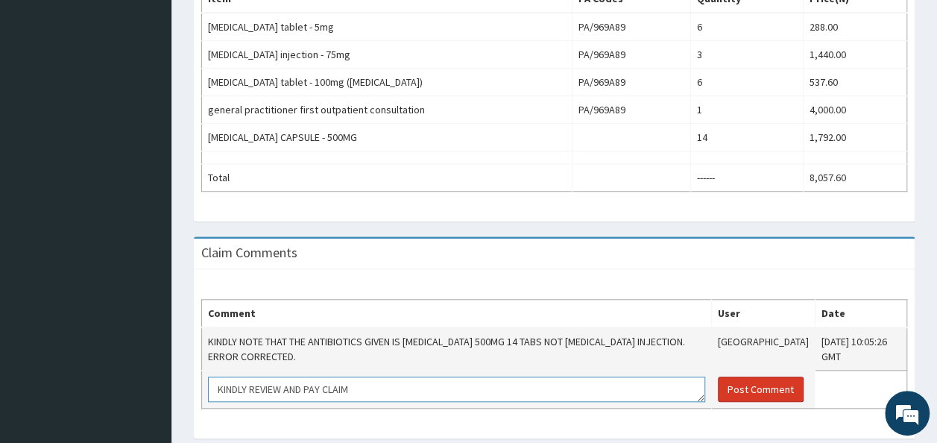
type textarea "KINDLY REVIEW AND PAY CLAIM"
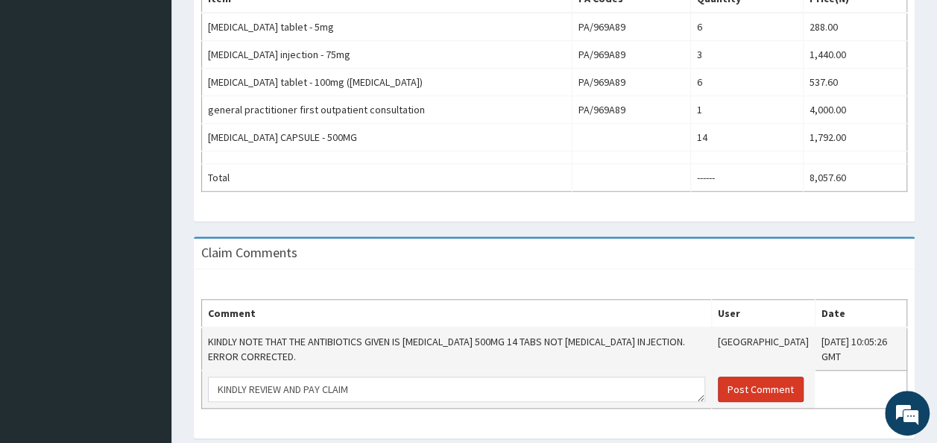
click at [717, 377] on button "Post Comment" at bounding box center [760, 388] width 86 height 25
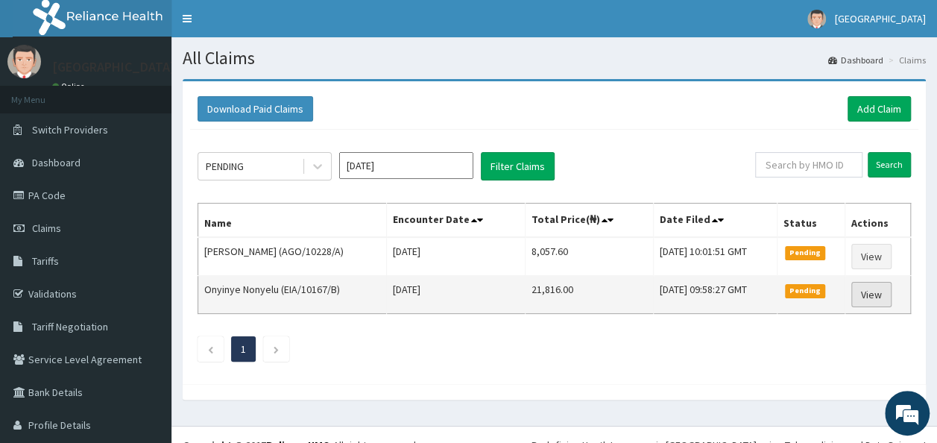
click at [860, 294] on link "View" at bounding box center [871, 294] width 40 height 25
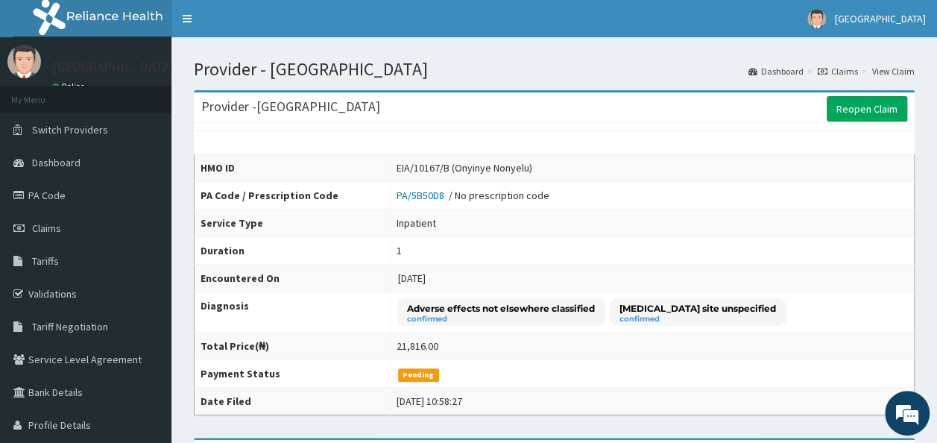
click at [857, 107] on link "Reopen Claim" at bounding box center [866, 108] width 80 height 25
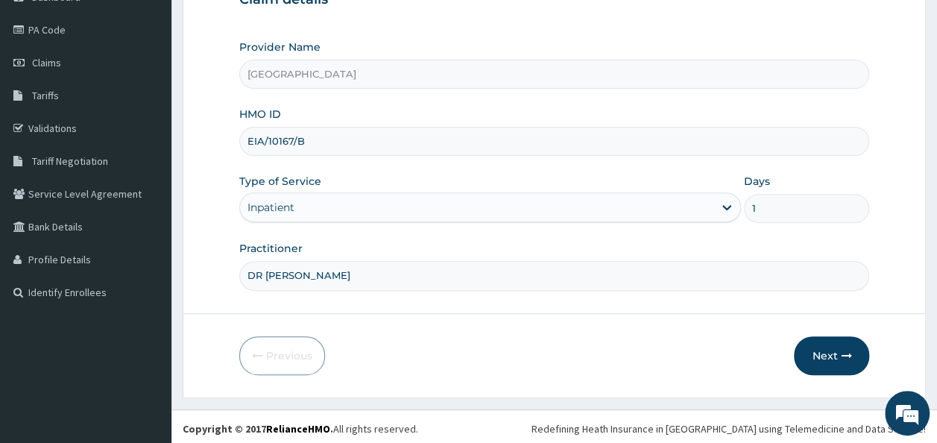
scroll to position [167, 0]
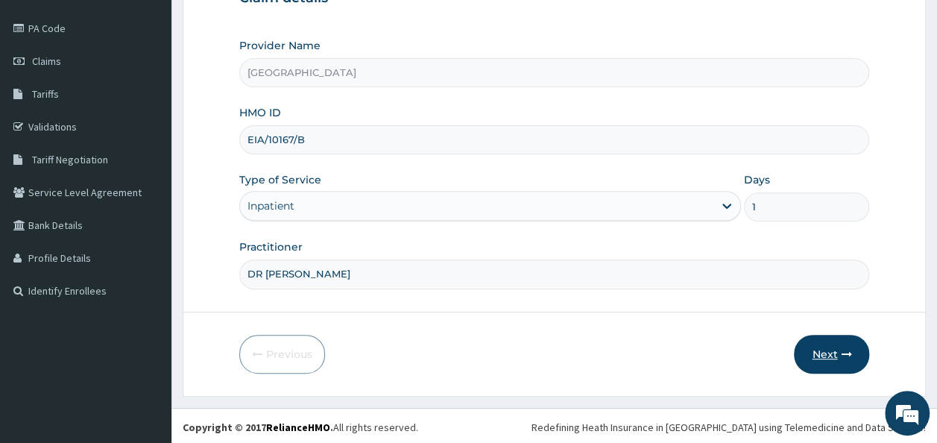
click at [832, 352] on button "Next" at bounding box center [830, 354] width 75 height 39
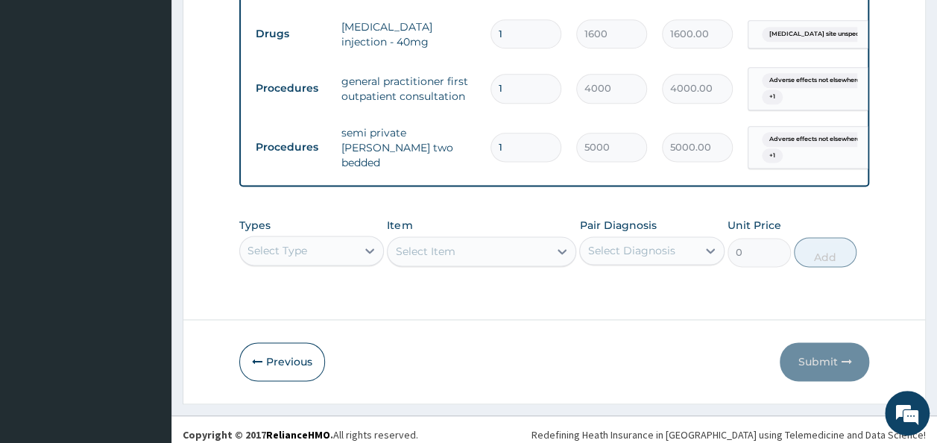
scroll to position [0, 0]
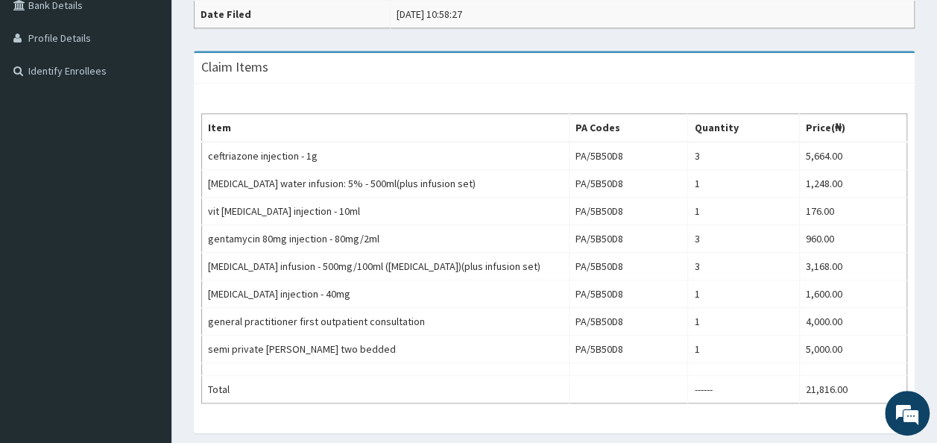
scroll to position [598, 0]
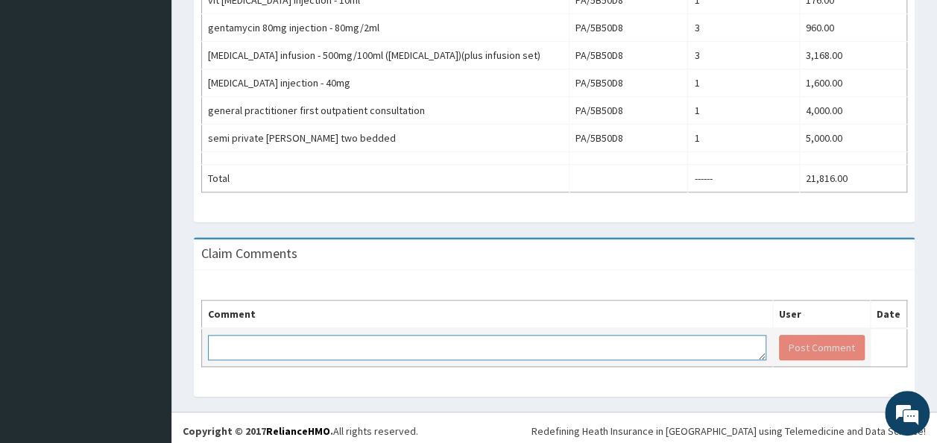
click at [273, 338] on textarea at bounding box center [487, 347] width 558 height 25
type textarea "KINDLY REVIEW AND PAY CLAIM"
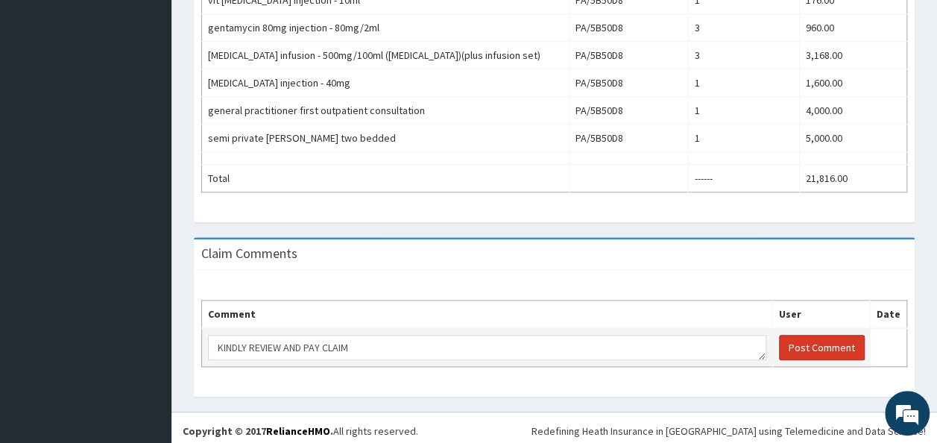
click at [809, 340] on button "Post Comment" at bounding box center [822, 347] width 86 height 25
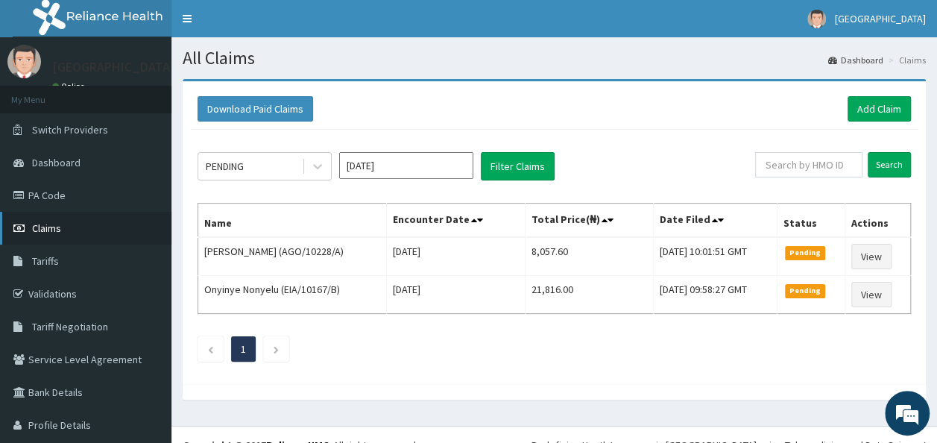
click at [49, 224] on span "Claims" at bounding box center [46, 227] width 29 height 13
click at [64, 162] on span "Dashboard" at bounding box center [56, 162] width 48 height 13
